Goal: Task Accomplishment & Management: Use online tool/utility

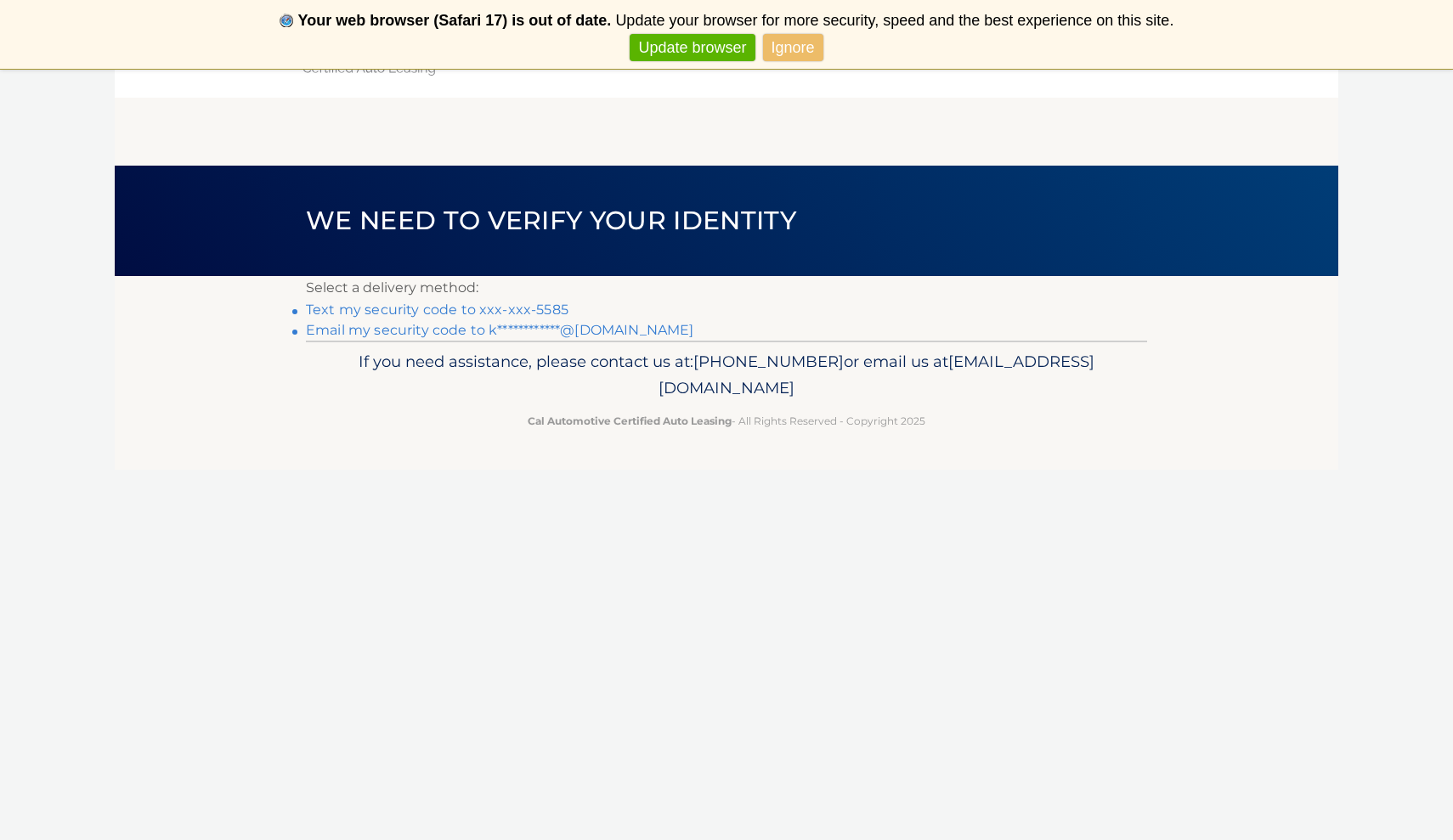
click at [447, 314] on link "Text my security code to xxx-xxx-5585" at bounding box center [437, 309] width 262 height 16
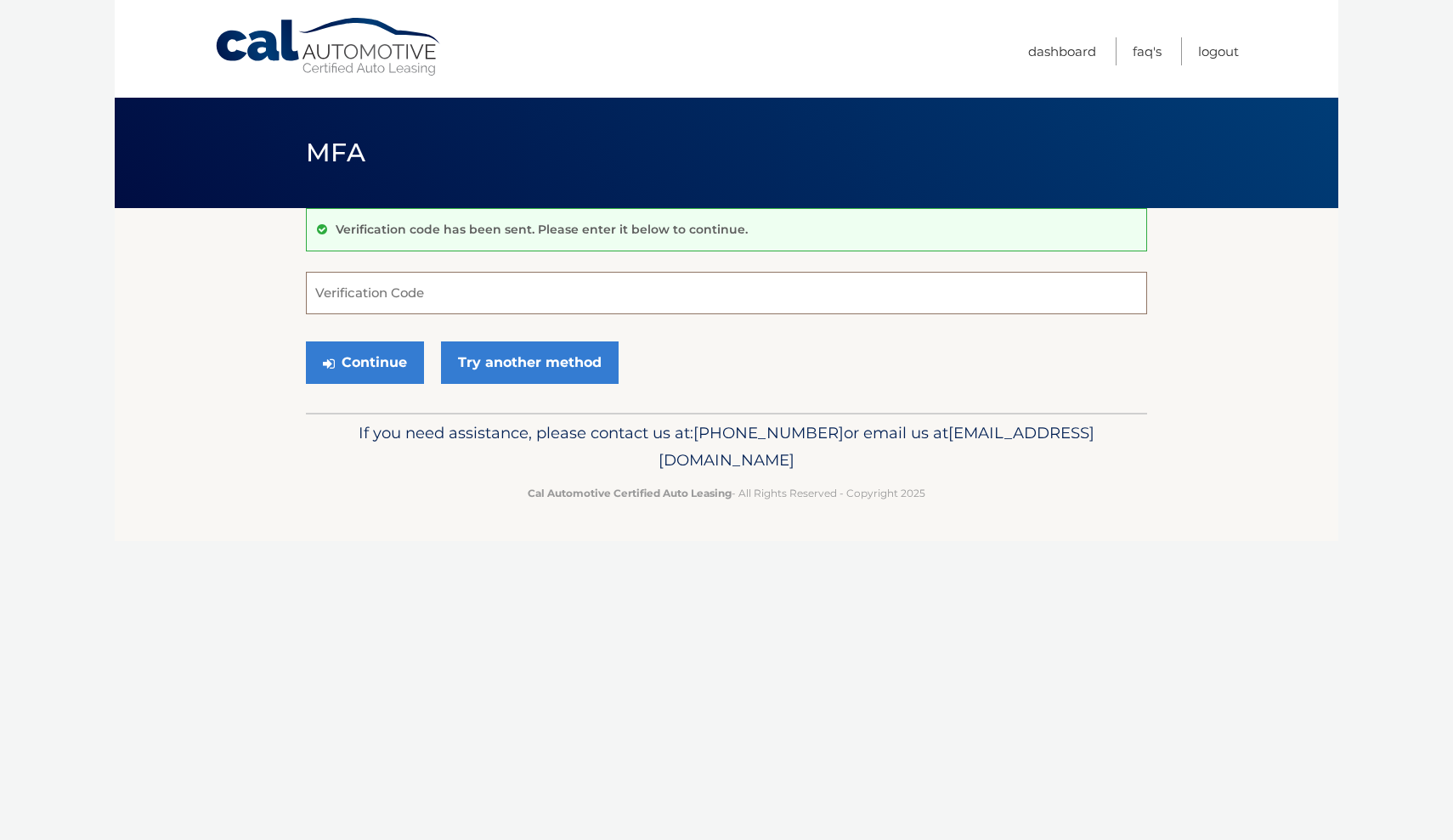
click at [441, 294] on input "Verification Code" at bounding box center [726, 293] width 841 height 43
type input "685921"
click at [374, 379] on button "Continue" at bounding box center [365, 363] width 118 height 43
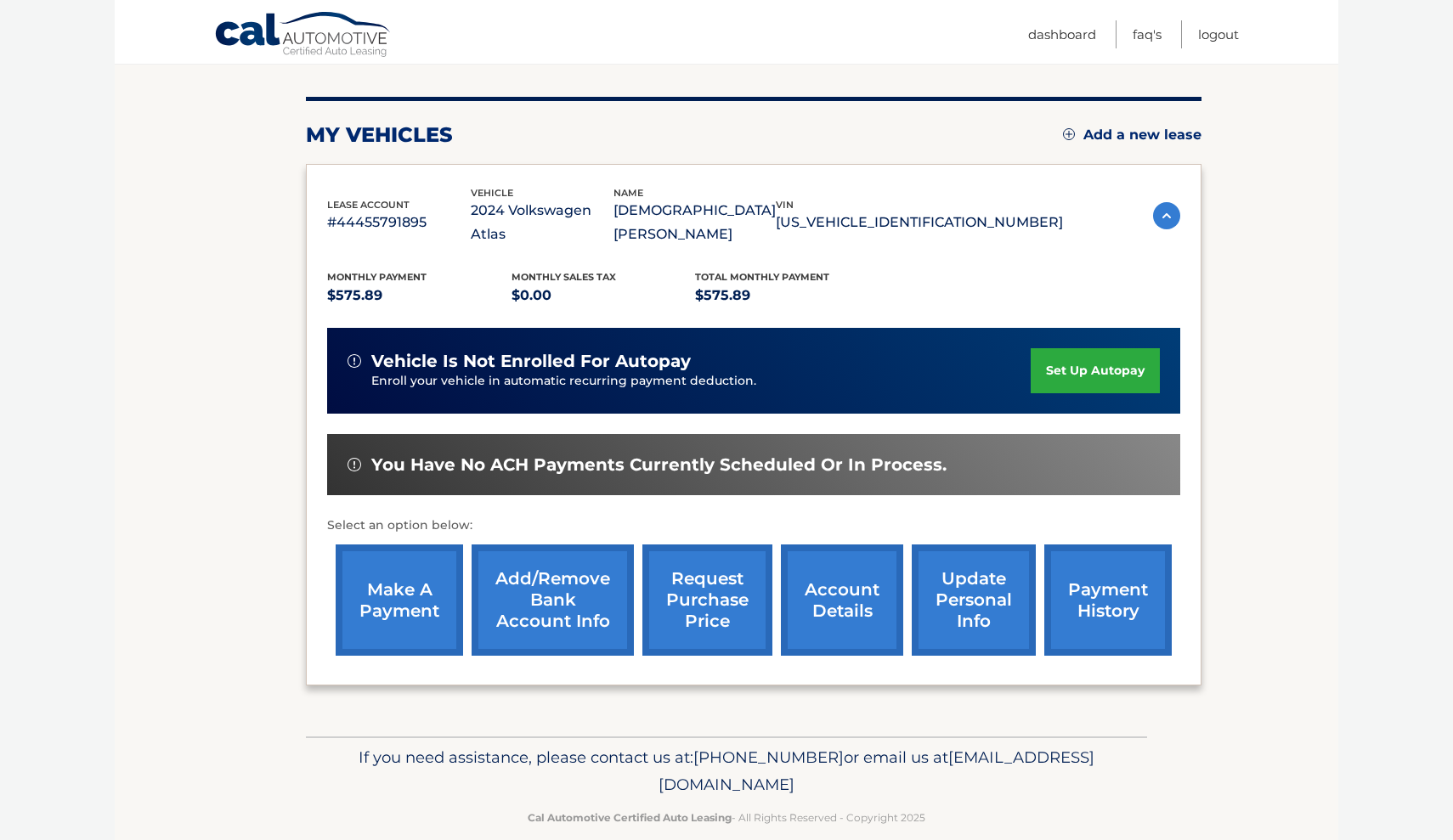
scroll to position [185, 0]
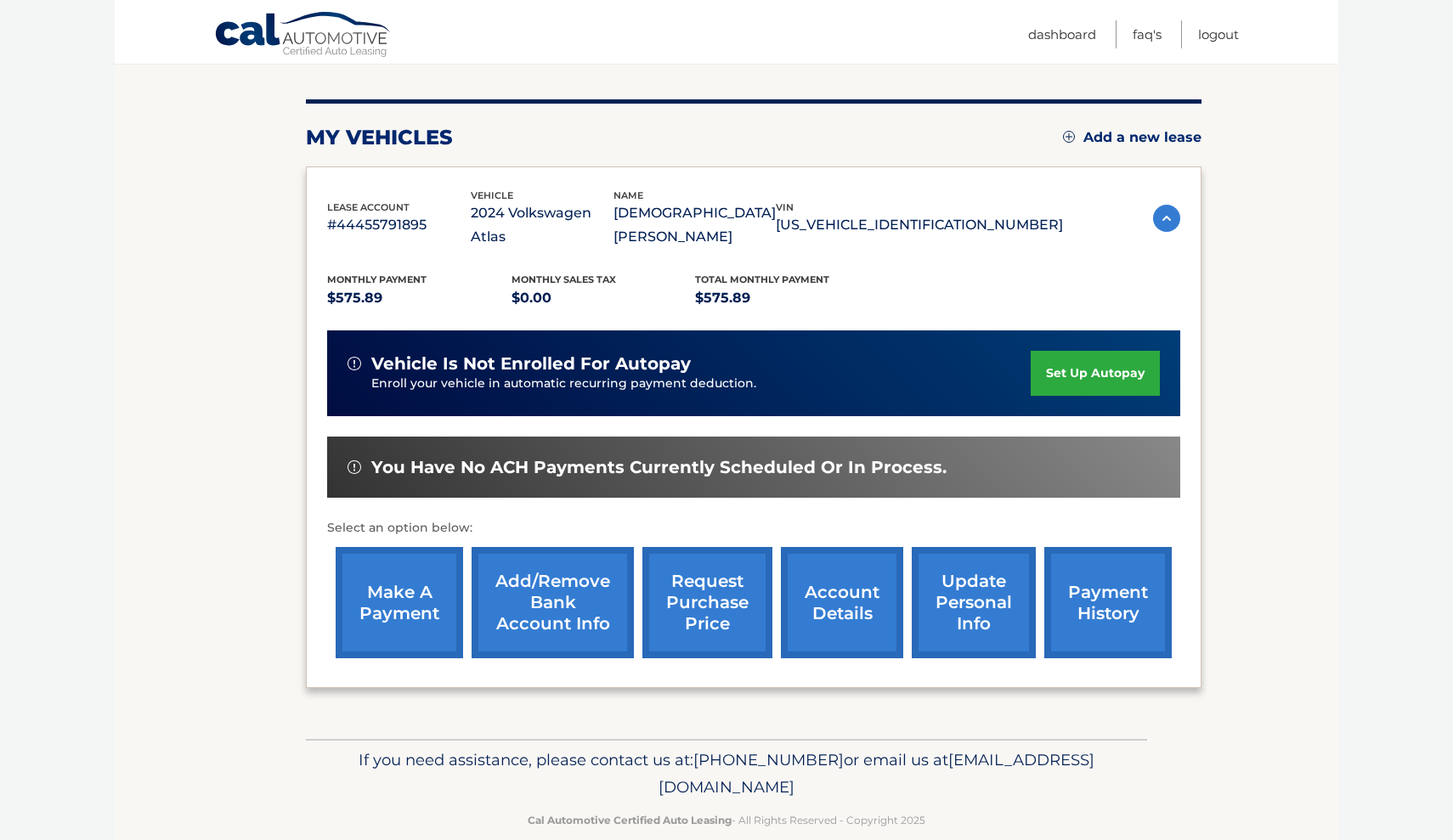
click at [411, 583] on link "make a payment" at bounding box center [399, 603] width 128 height 111
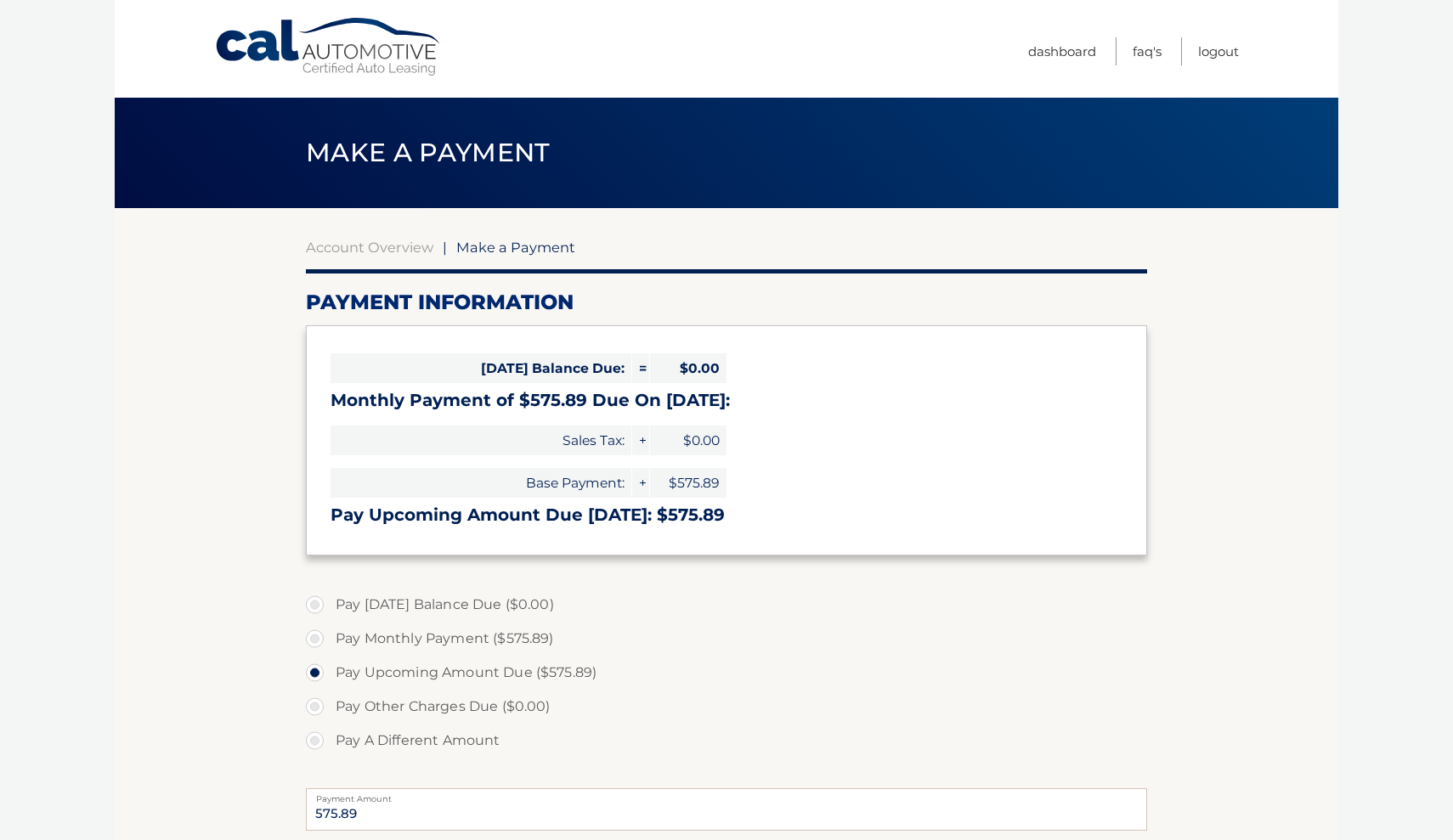
select select "Mzg0NjM2ODItMmU3Mi00ZmUzLWEwM2EtZjRlMWI4MzBkMWYy"
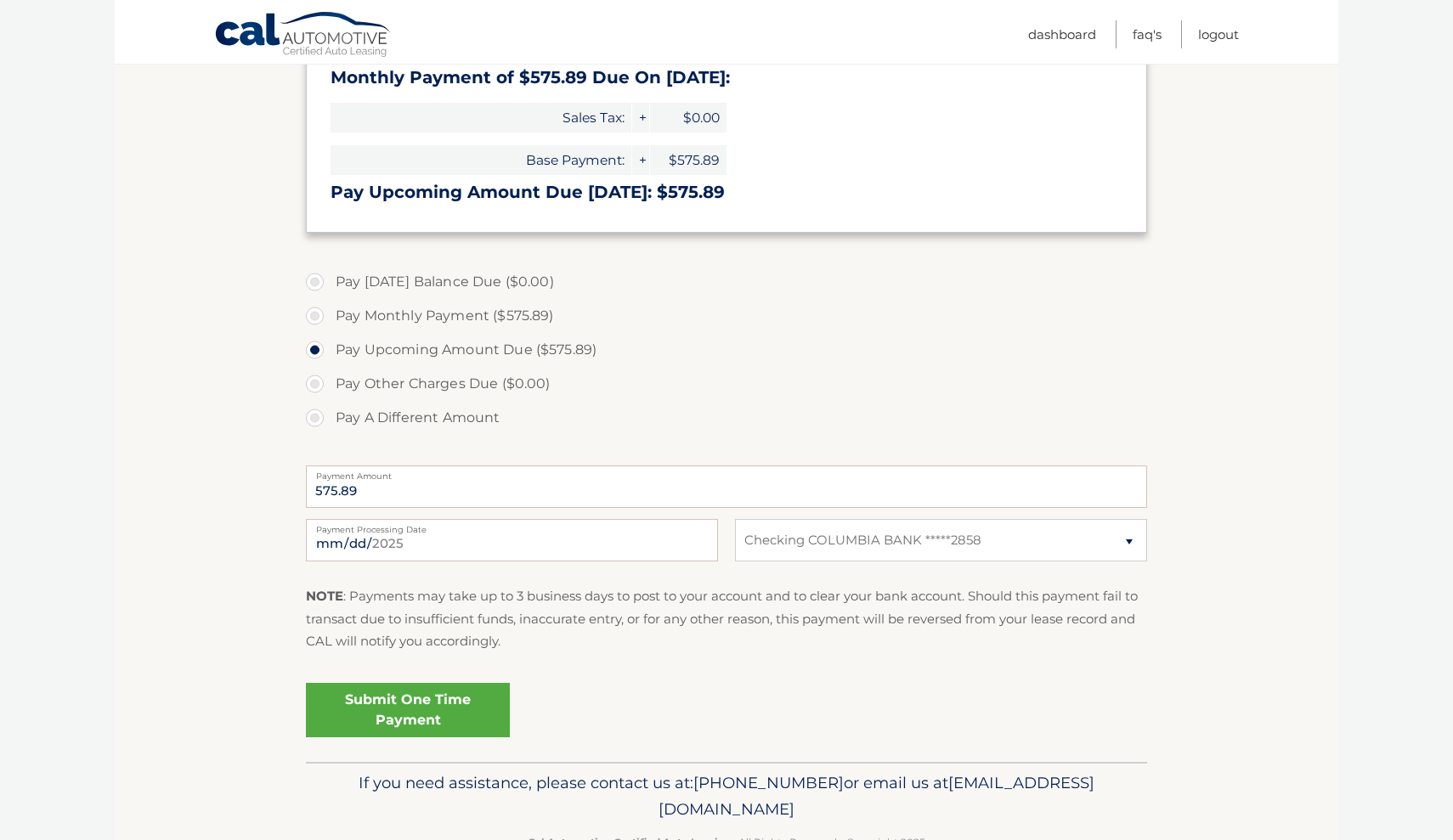
scroll to position [324, 0]
click at [411, 709] on link "Submit One Time Payment" at bounding box center [408, 709] width 204 height 54
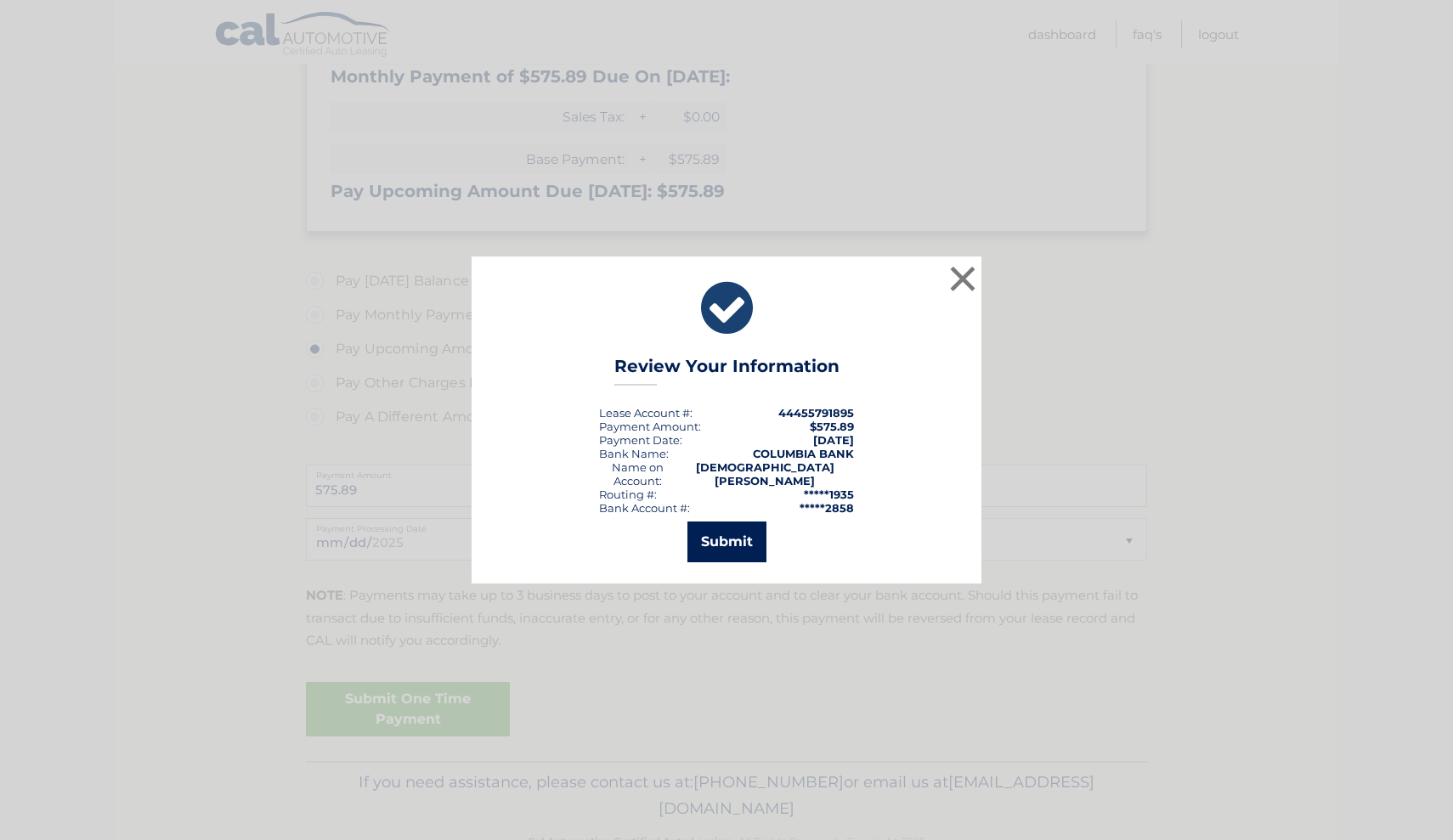
click at [730, 533] on button "Submit" at bounding box center [727, 543] width 79 height 41
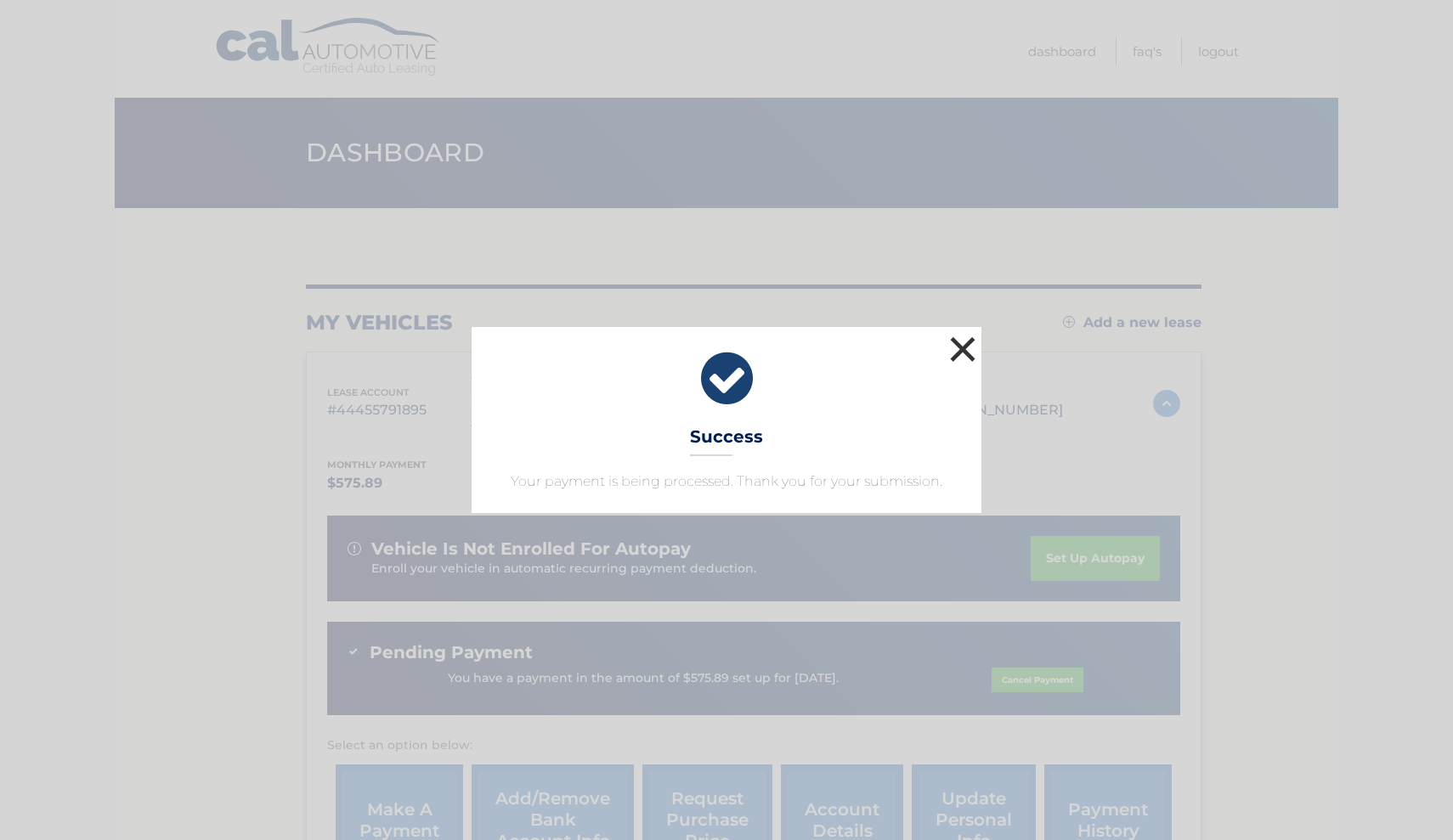
click at [967, 347] on button "×" at bounding box center [963, 350] width 34 height 34
